Goal: Task Accomplishment & Management: Manage account settings

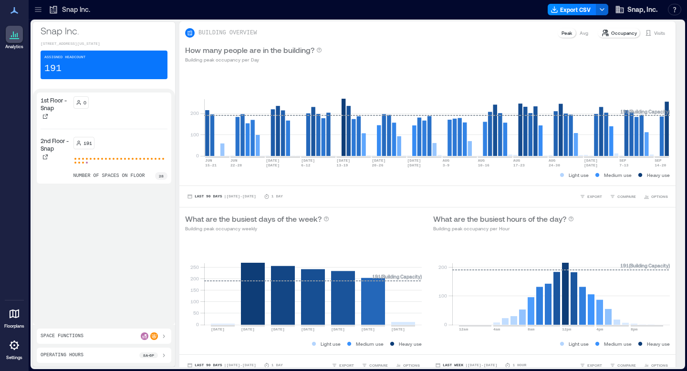
click at [17, 349] on icon at bounding box center [14, 345] width 11 height 11
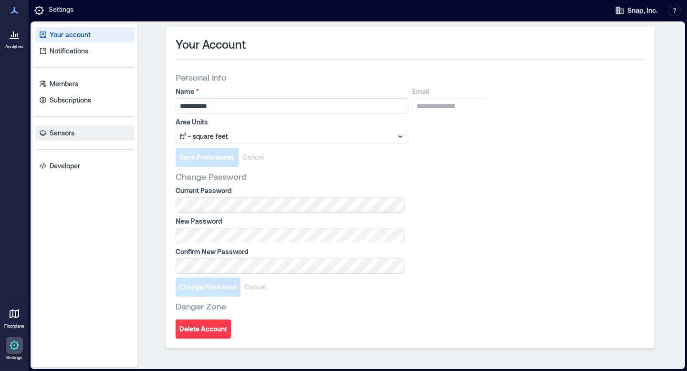
click at [109, 136] on link "Sensors" at bounding box center [84, 133] width 99 height 15
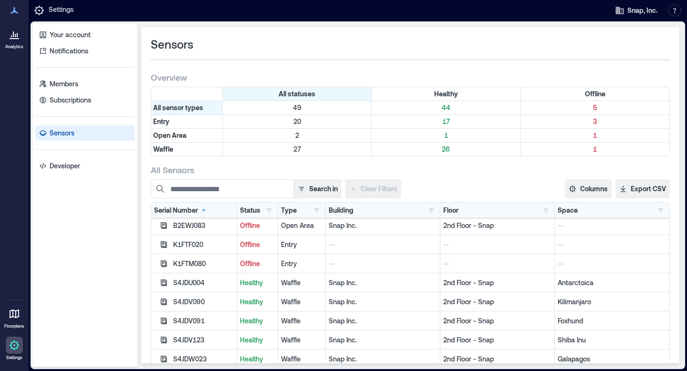
scroll to position [330, 0]
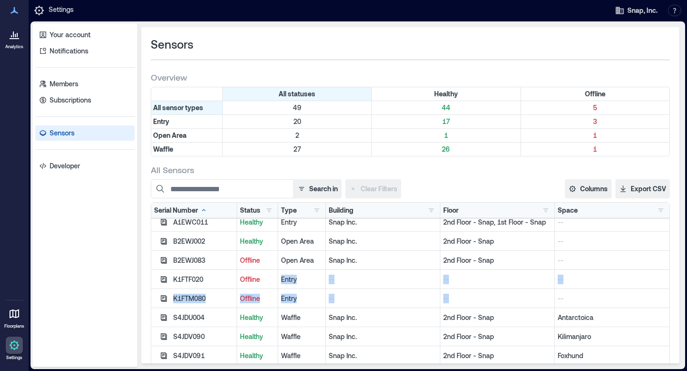
drag, startPoint x: 274, startPoint y: 275, endPoint x: 477, endPoint y: 295, distance: 204.3
click at [477, 295] on div "A1EWC003 Healthy Entry Snap Inc. 2nd Floor - Snap, 1st Floor - Snap -- A1EWC007…" at bounding box center [410, 355] width 518 height 935
click at [317, 314] on div "Waffle" at bounding box center [302, 318] width 42 height 10
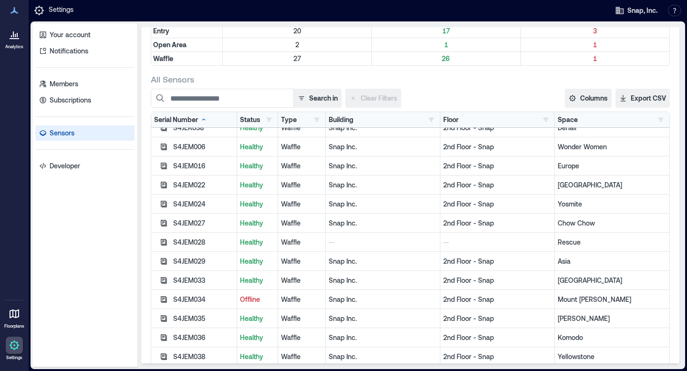
scroll to position [104, 0]
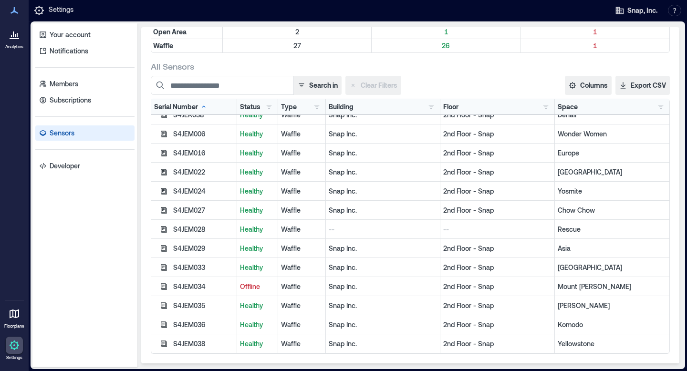
click at [230, 292] on div "S4JEM034" at bounding box center [194, 286] width 86 height 19
click at [259, 286] on p "Offline" at bounding box center [257, 287] width 35 height 10
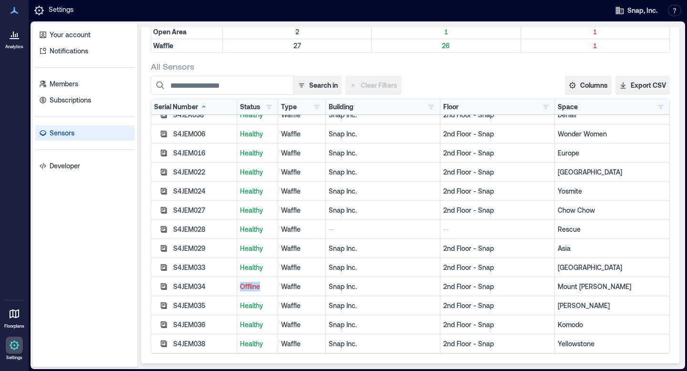
click at [259, 286] on p "Offline" at bounding box center [257, 287] width 35 height 10
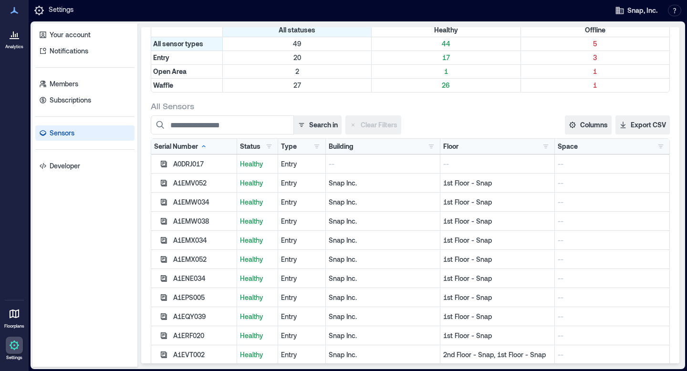
scroll to position [0, 0]
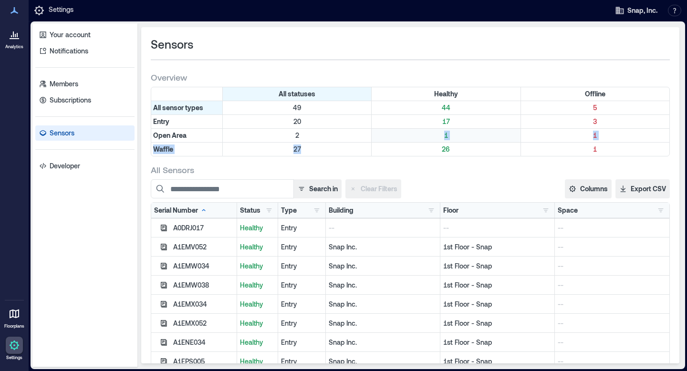
drag, startPoint x: 311, startPoint y: 148, endPoint x: 434, endPoint y: 131, distance: 124.3
click at [434, 131] on div "All statuses Healthy Offline All sensor types 49 44 5 Entry 20 17 3 Open Area 2…" at bounding box center [410, 122] width 519 height 70
click at [587, 154] on div "1" at bounding box center [595, 149] width 148 height 13
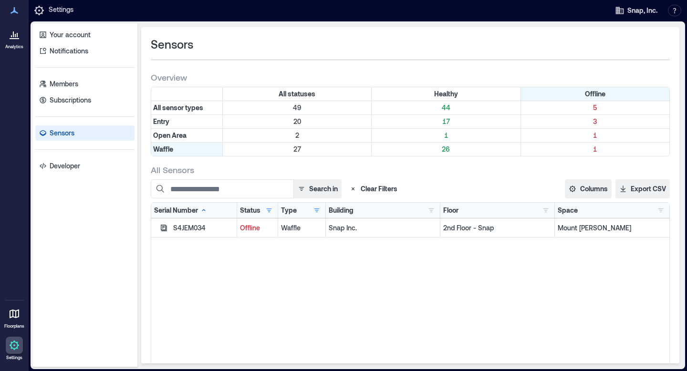
click at [371, 221] on div "Snap Inc." at bounding box center [383, 228] width 115 height 19
click at [256, 229] on p "Offline" at bounding box center [257, 228] width 35 height 10
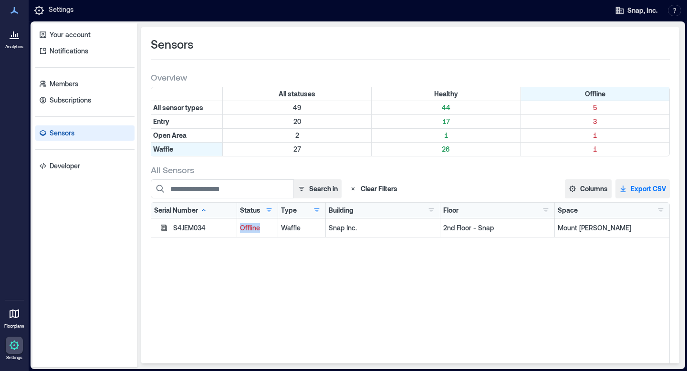
click at [651, 181] on button "Export CSV" at bounding box center [643, 188] width 54 height 19
click at [18, 44] on p "Analytics" at bounding box center [14, 47] width 18 height 6
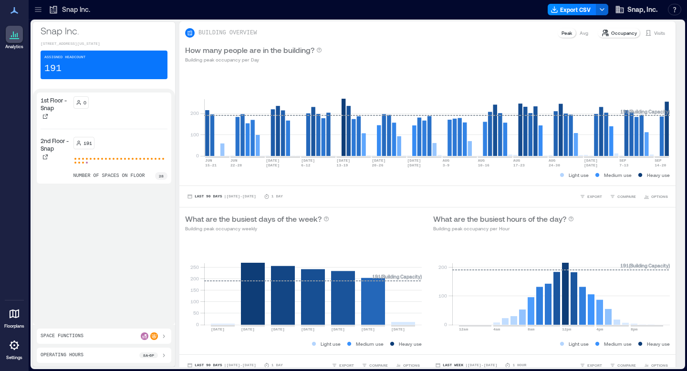
click at [130, 161] on div "191 number of spaces on floor 28" at bounding box center [120, 158] width 94 height 43
click at [115, 149] on div "191" at bounding box center [120, 143] width 94 height 12
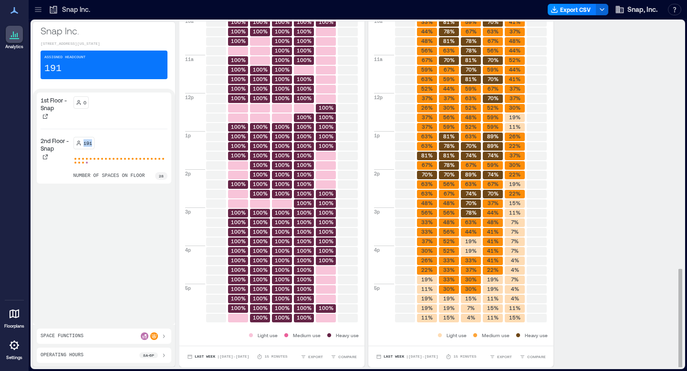
scroll to position [1, 0]
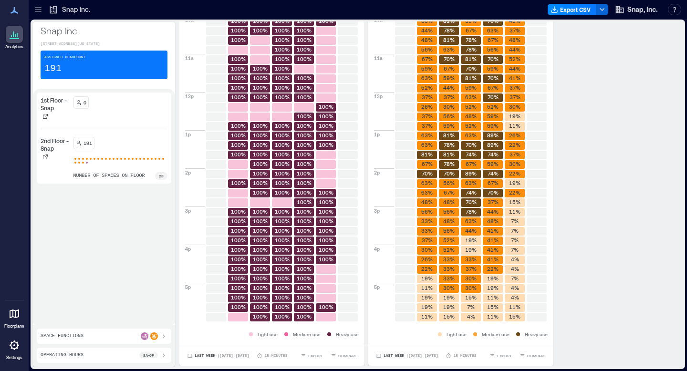
click at [148, 356] on p "8a - 6p" at bounding box center [148, 356] width 11 height 6
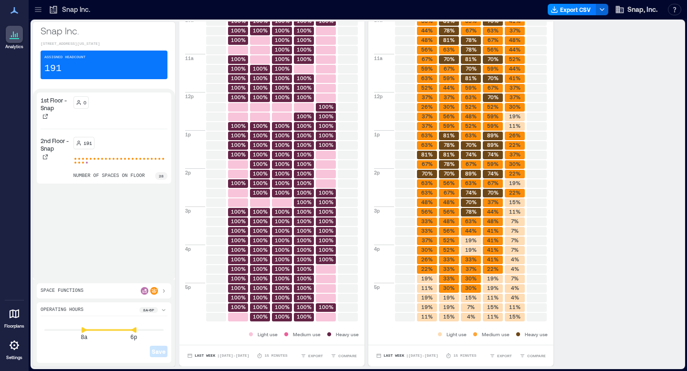
click at [136, 269] on div "1st Floor - Snap 0 2nd Floor - Snap 191 number of spaces on floor 28" at bounding box center [104, 184] width 135 height 183
